Goal: Task Accomplishment & Management: Complete application form

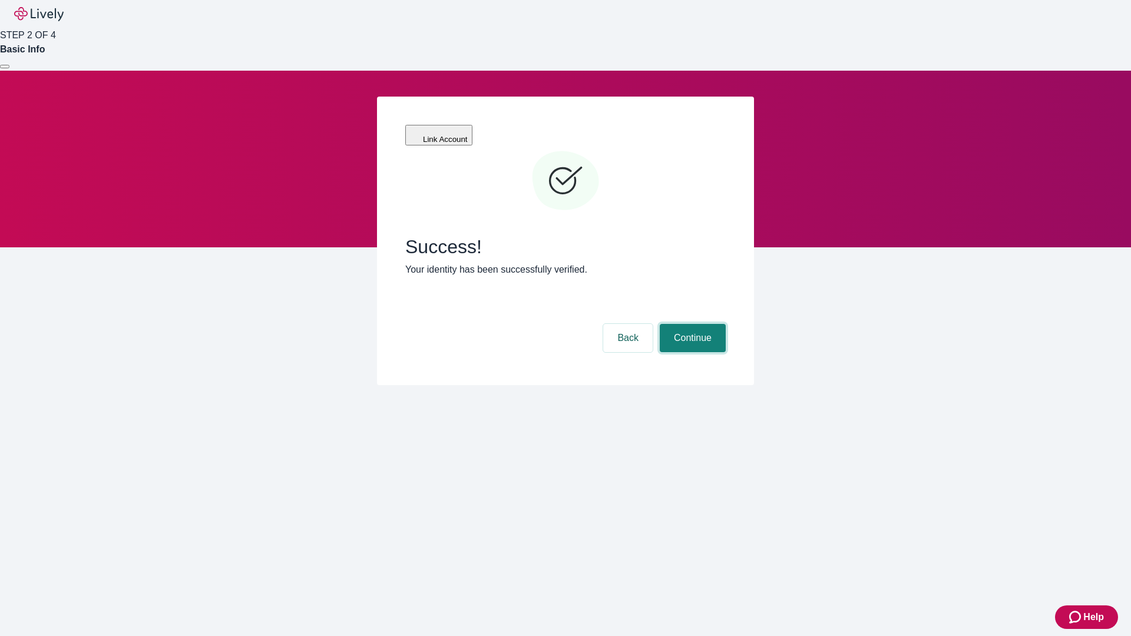
click at [691, 324] on button "Continue" at bounding box center [693, 338] width 66 height 28
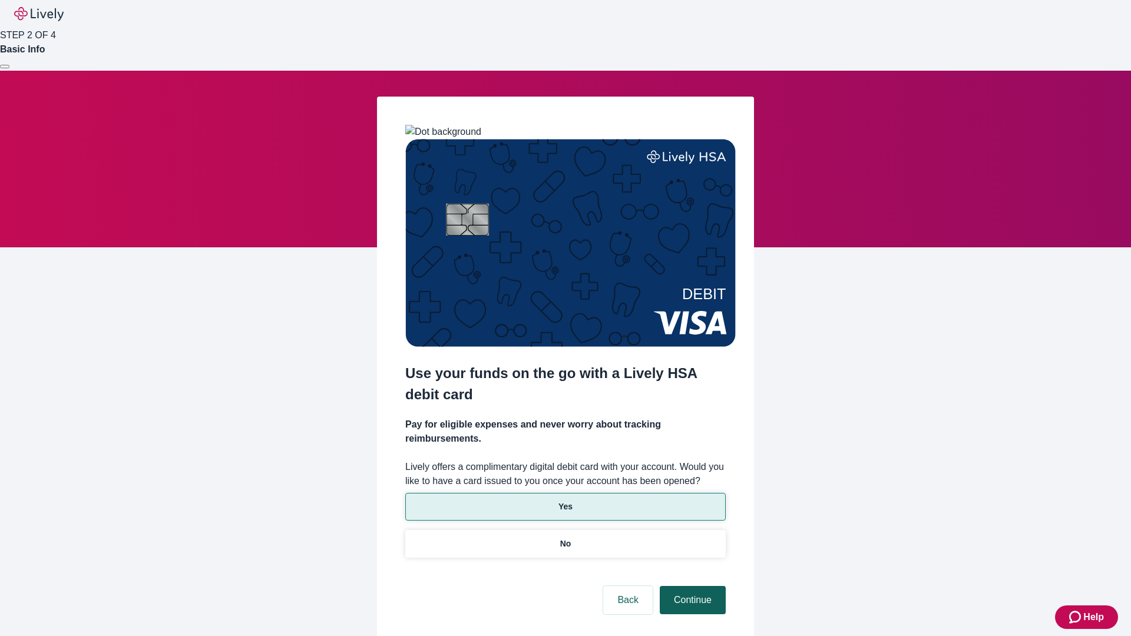
click at [565, 501] on p "Yes" at bounding box center [565, 507] width 14 height 12
click at [691, 586] on button "Continue" at bounding box center [693, 600] width 66 height 28
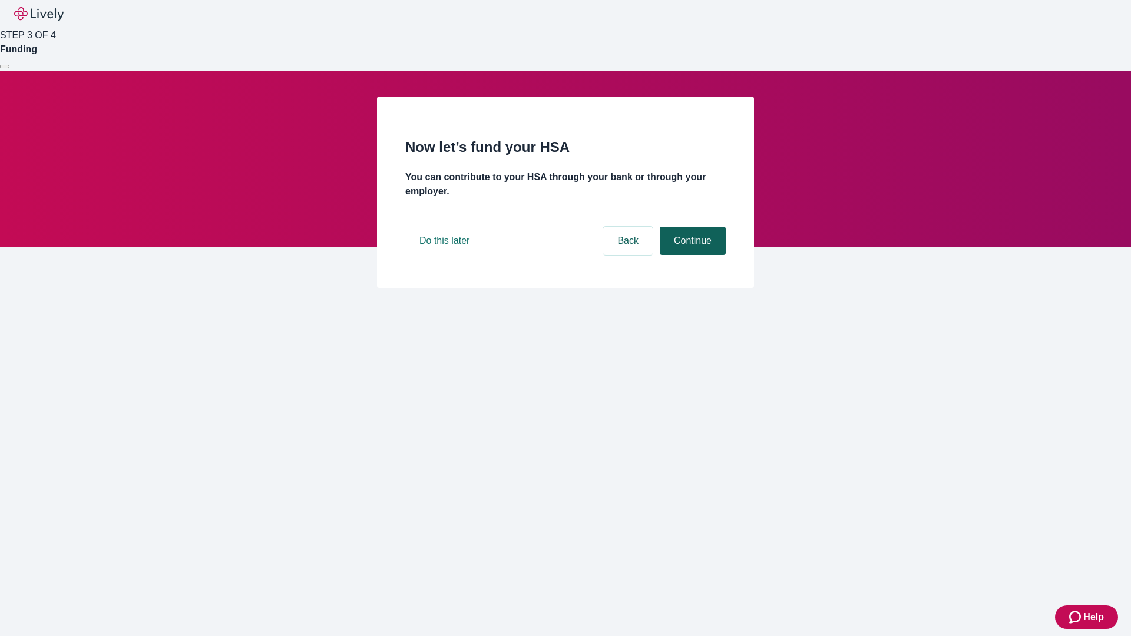
click at [691, 255] on button "Continue" at bounding box center [693, 241] width 66 height 28
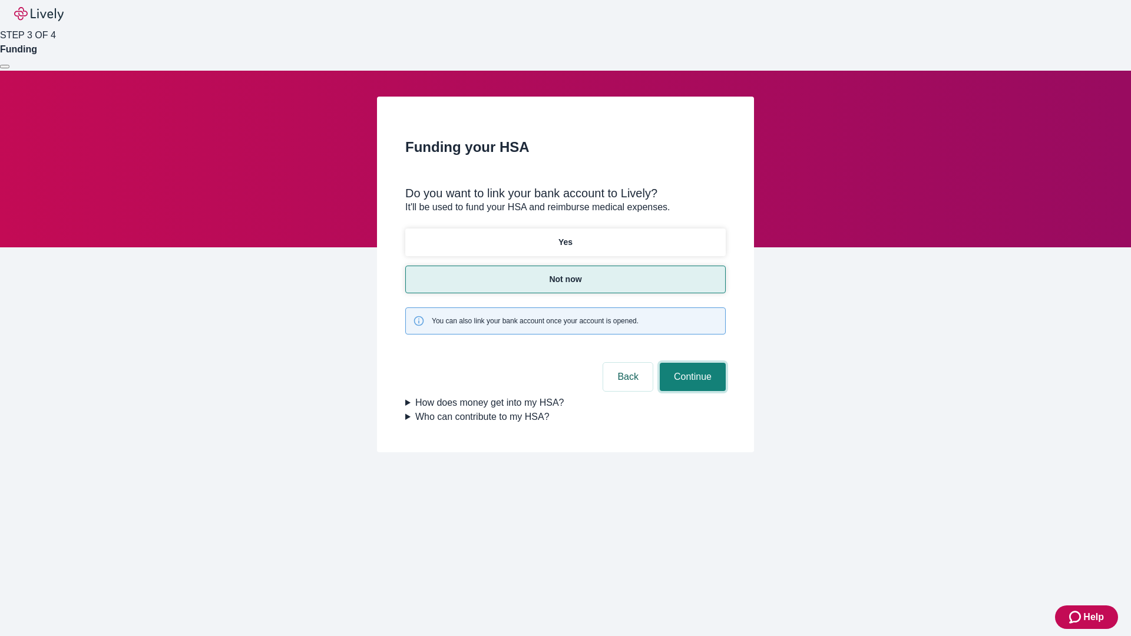
click at [691, 363] on button "Continue" at bounding box center [693, 377] width 66 height 28
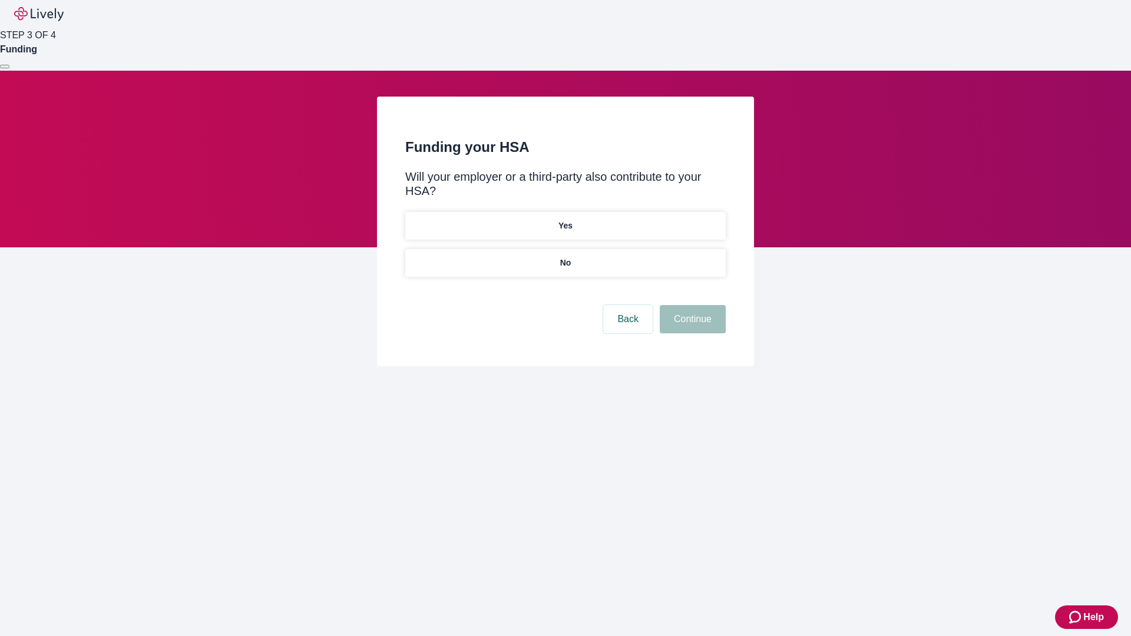
click at [565, 257] on p "No" at bounding box center [565, 263] width 11 height 12
click at [691, 305] on button "Continue" at bounding box center [693, 319] width 66 height 28
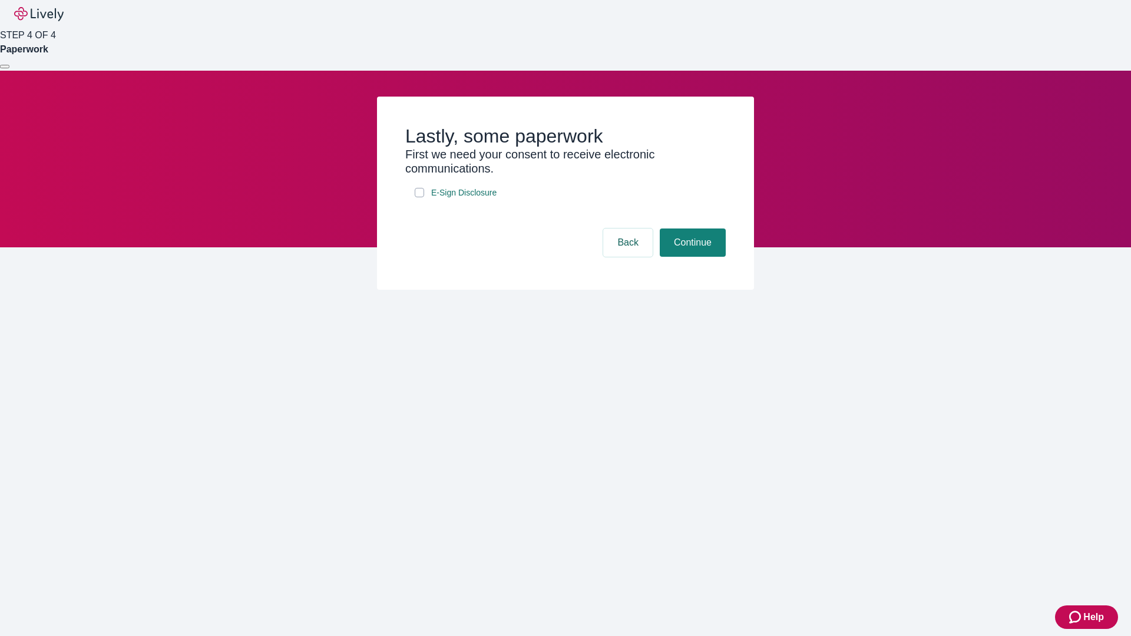
click at [419, 197] on input "E-Sign Disclosure" at bounding box center [419, 192] width 9 height 9
checkbox input "true"
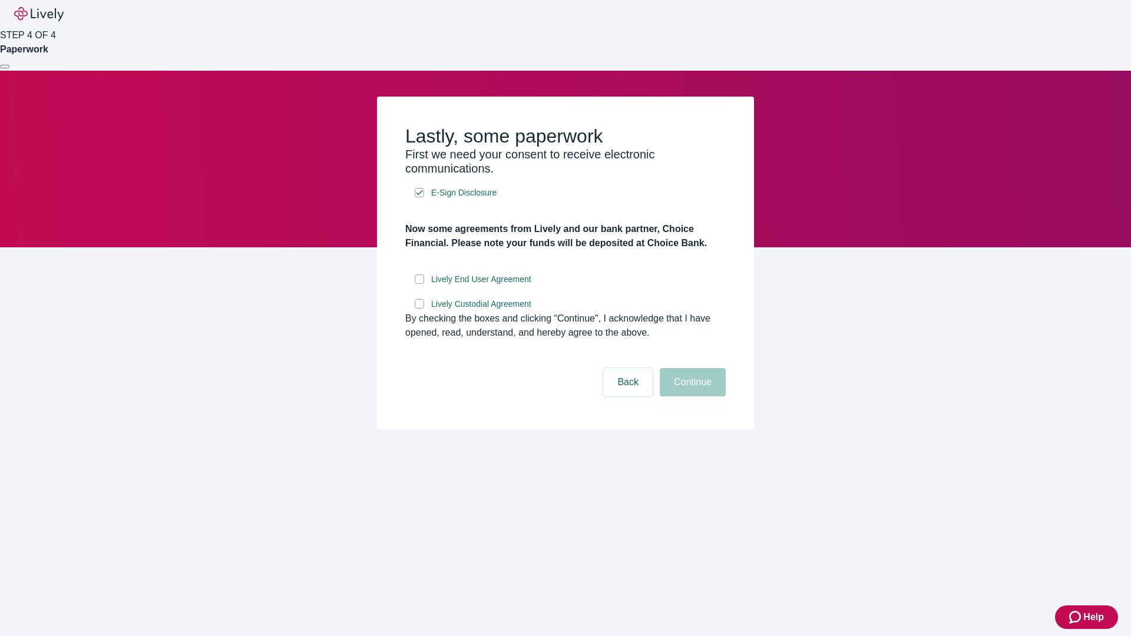
click at [419, 284] on input "Lively End User Agreement" at bounding box center [419, 278] width 9 height 9
checkbox input "true"
click at [419, 309] on input "Lively Custodial Agreement" at bounding box center [419, 303] width 9 height 9
checkbox input "true"
click at [691, 396] on button "Continue" at bounding box center [693, 382] width 66 height 28
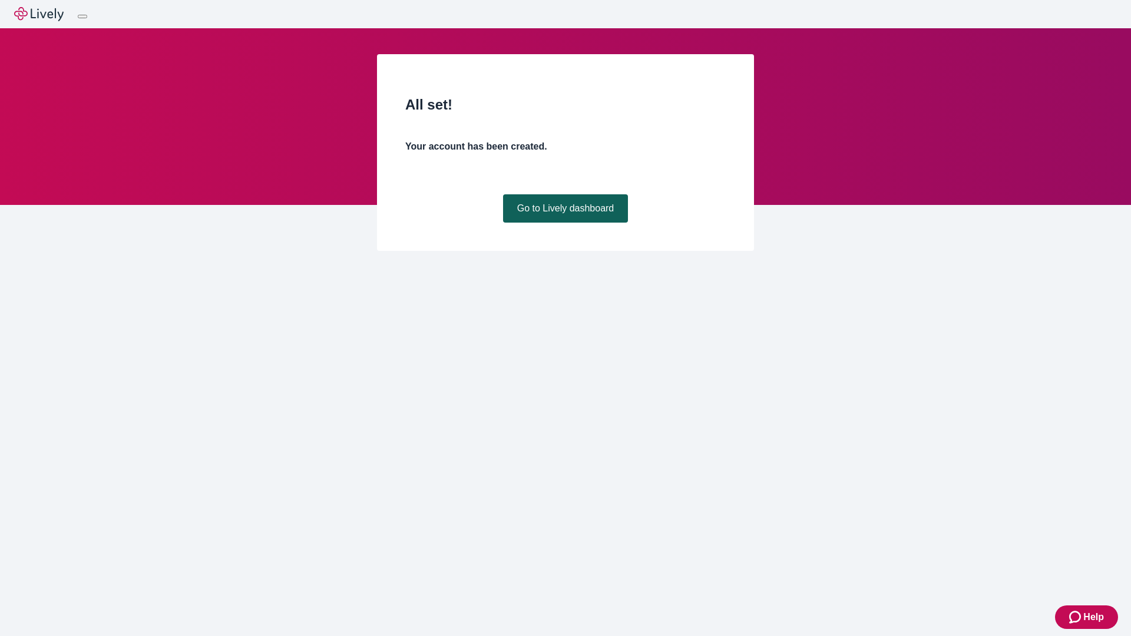
click at [565, 223] on link "Go to Lively dashboard" at bounding box center [565, 208] width 125 height 28
